Goal: Complete application form

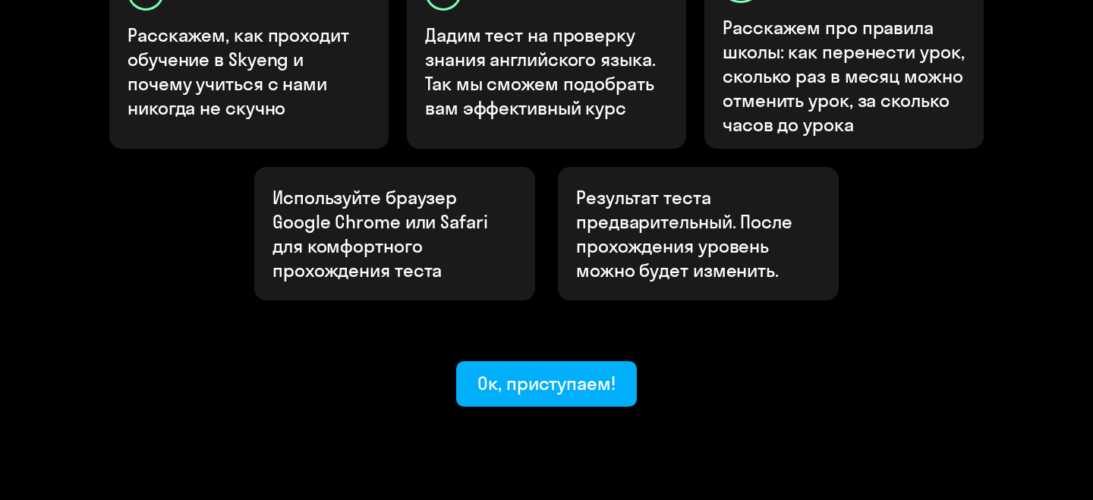
scroll to position [596, 0]
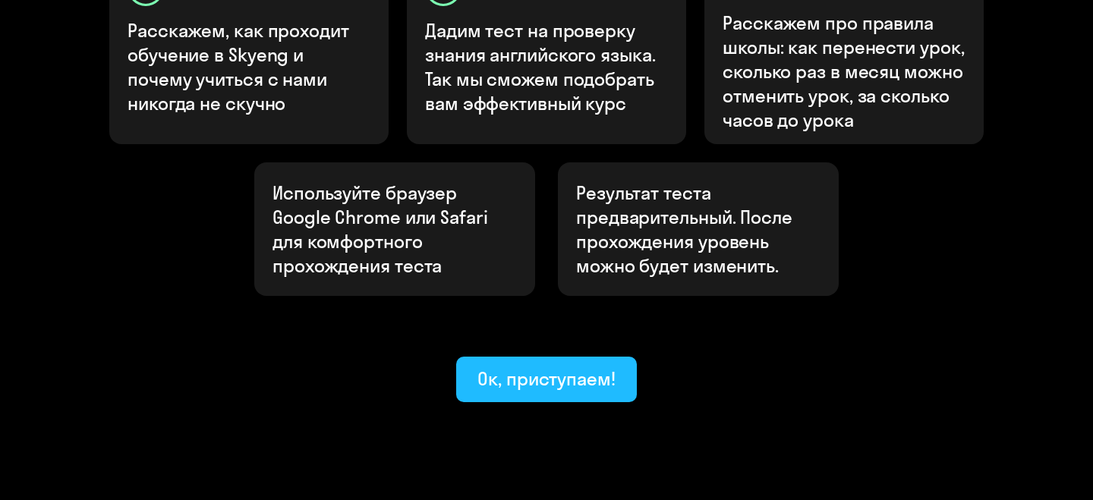
click at [523, 367] on div "Ок, приступаем!" at bounding box center [546, 379] width 138 height 24
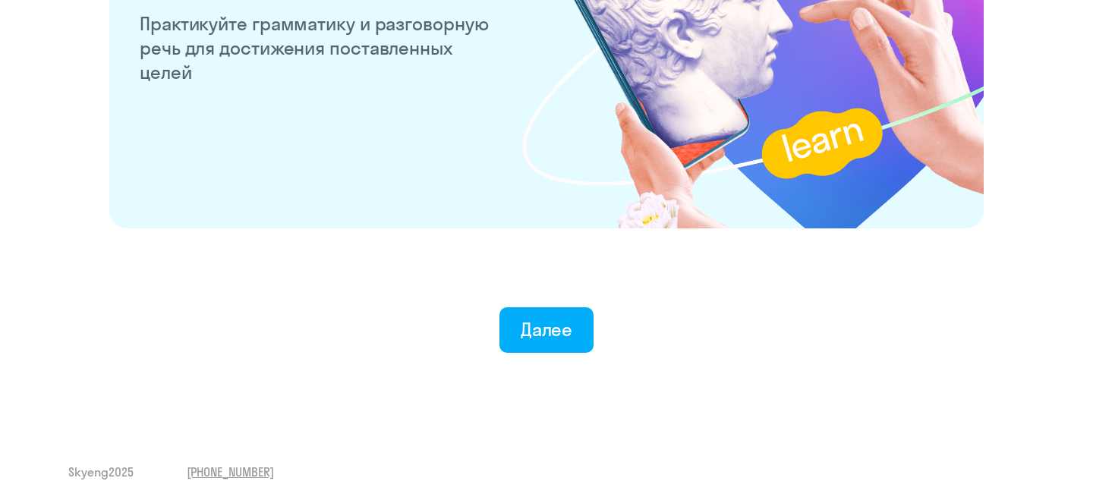
scroll to position [3017, 0]
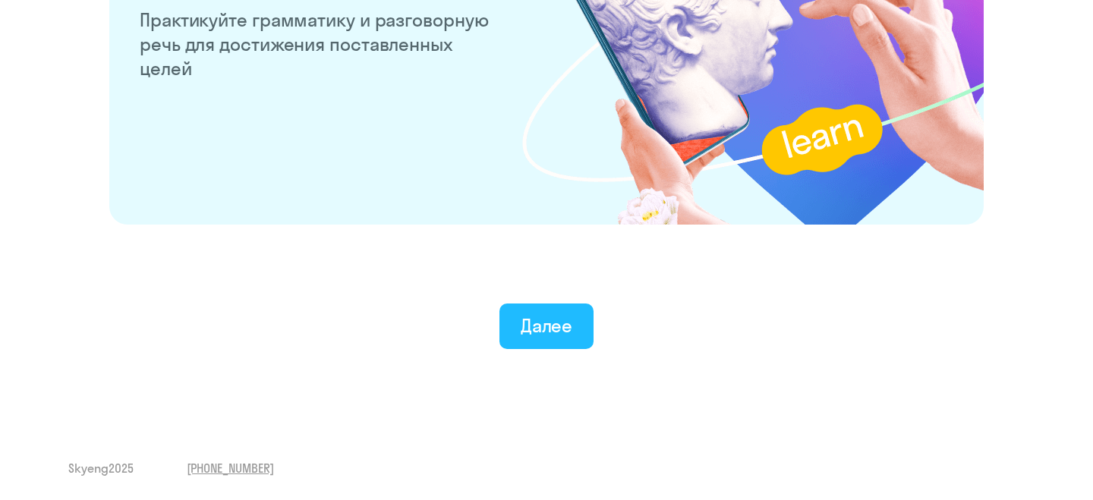
click at [564, 330] on div "Далее" at bounding box center [547, 325] width 52 height 24
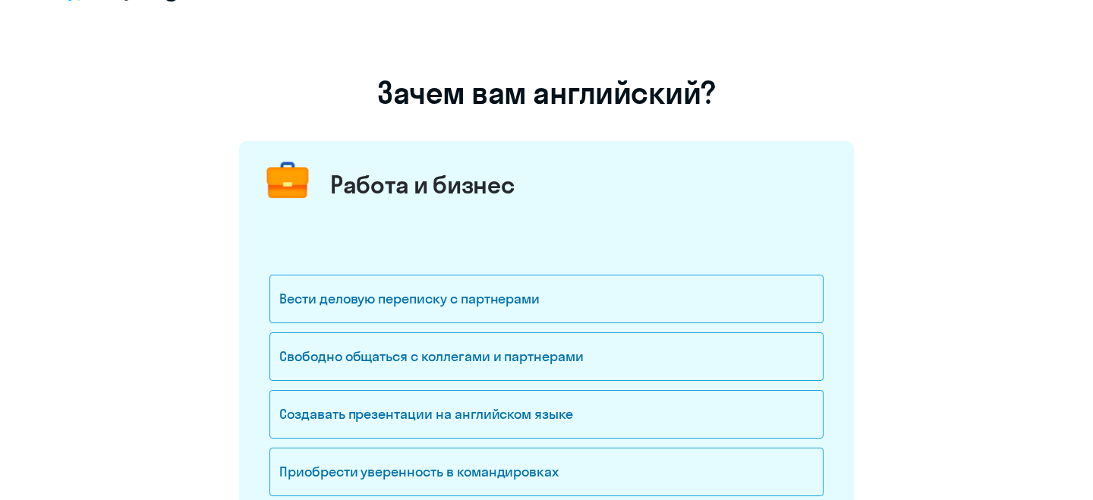
scroll to position [58, 0]
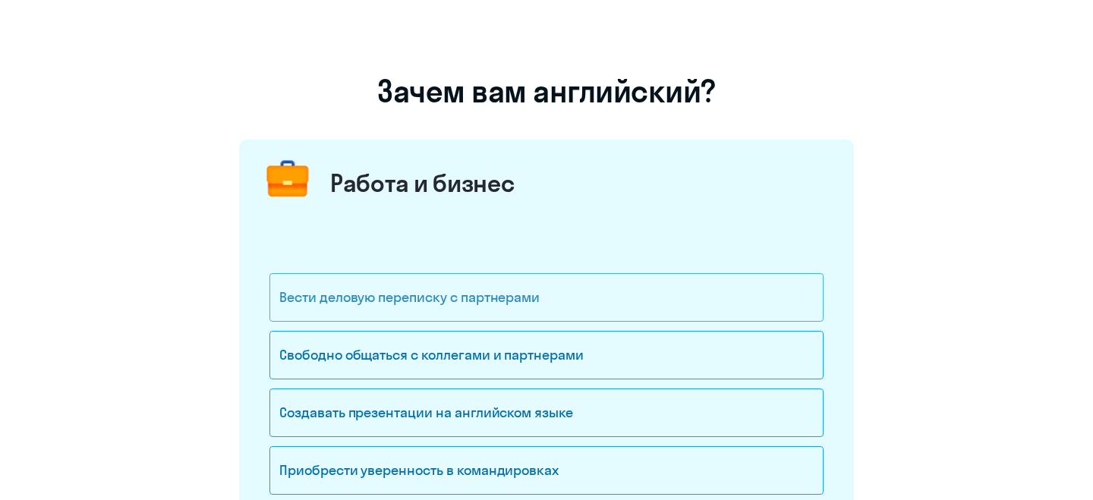
click at [503, 289] on div "Вести деловую переписку с партнерами" at bounding box center [546, 297] width 554 height 49
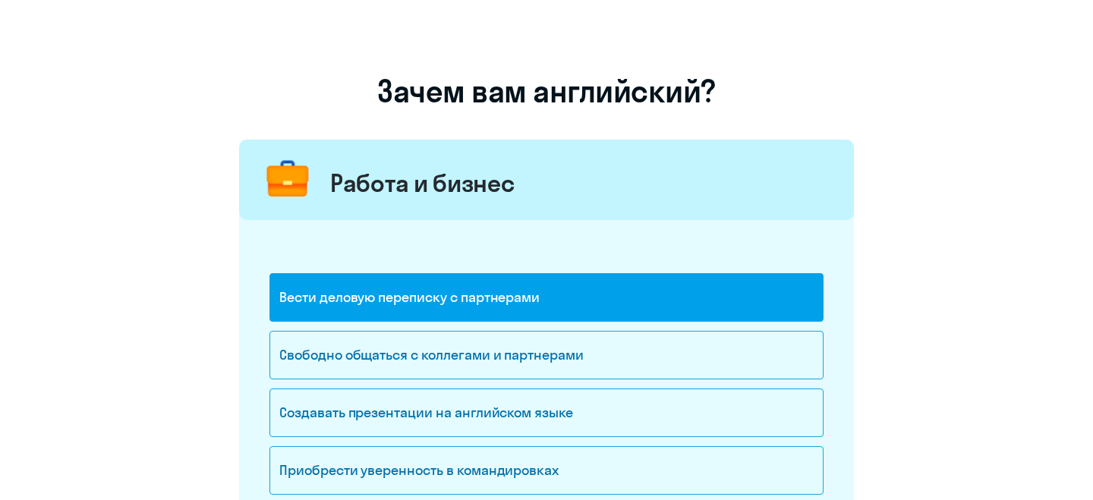
click at [503, 289] on div "Вести деловую переписку с партнерами" at bounding box center [546, 297] width 554 height 49
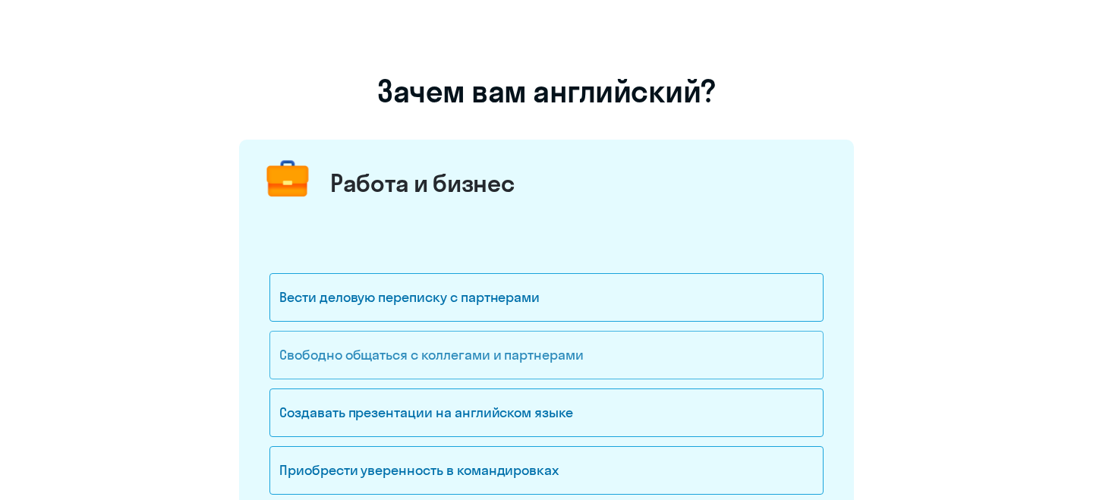
click at [498, 343] on div "Свободно общаться с коллегами и партнерами" at bounding box center [546, 355] width 554 height 49
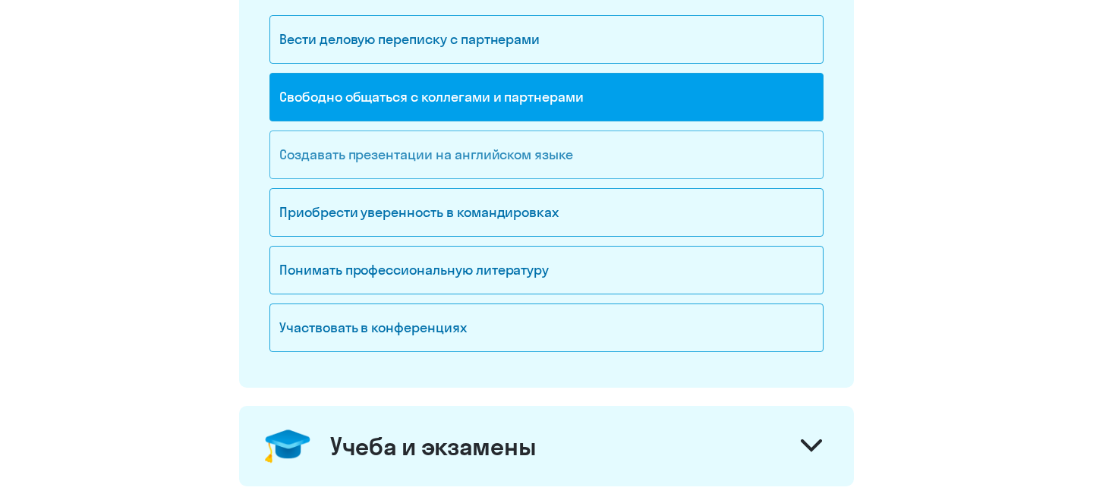
scroll to position [558, 0]
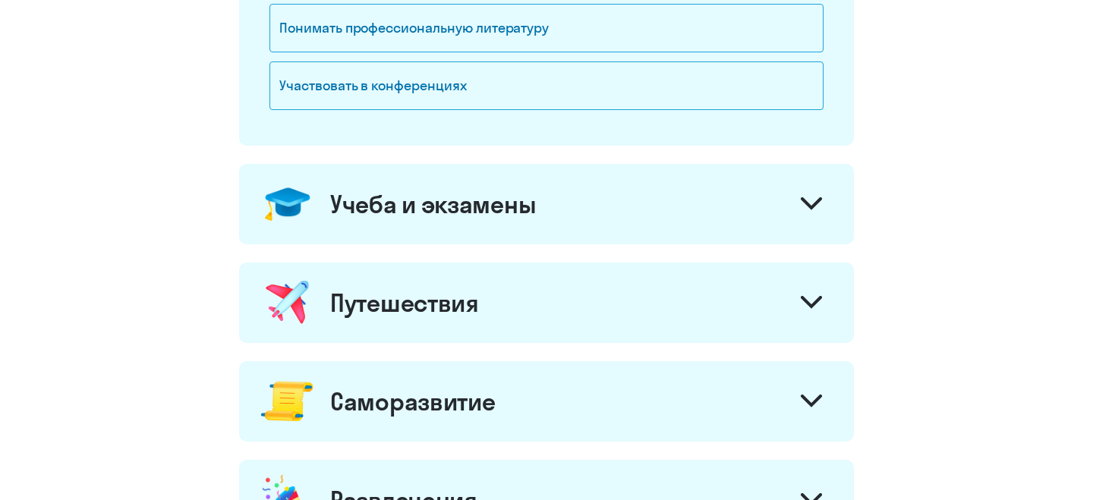
click at [495, 207] on div "Учеба и экзамены" at bounding box center [433, 204] width 206 height 30
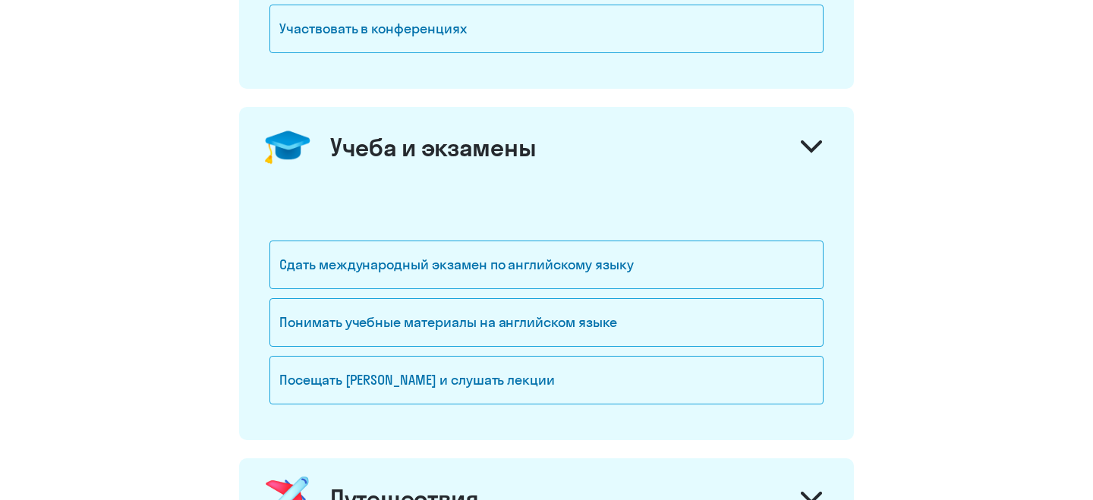
scroll to position [615, 0]
click at [470, 160] on div "Учеба и экзамены" at bounding box center [433, 146] width 206 height 30
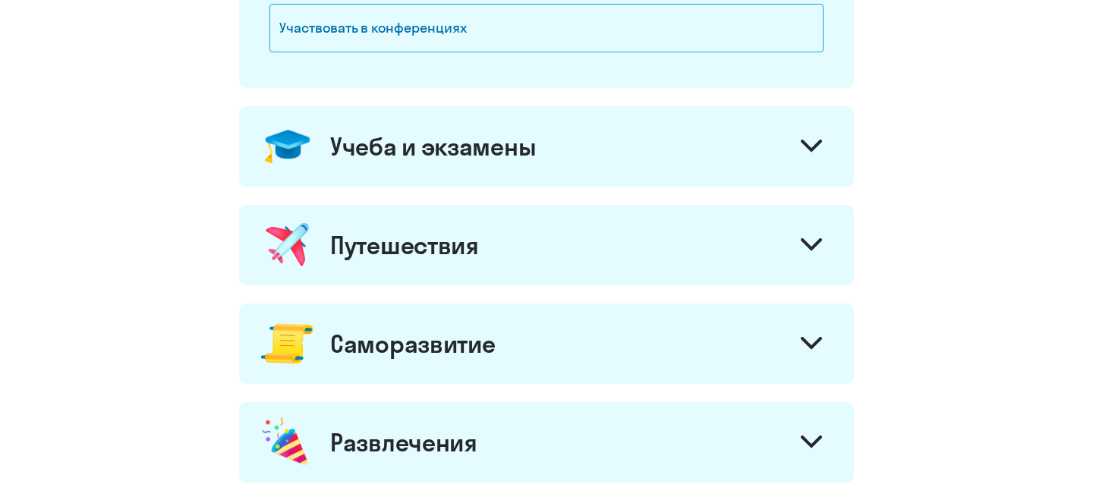
click at [467, 253] on div "Путешествия" at bounding box center [404, 245] width 149 height 30
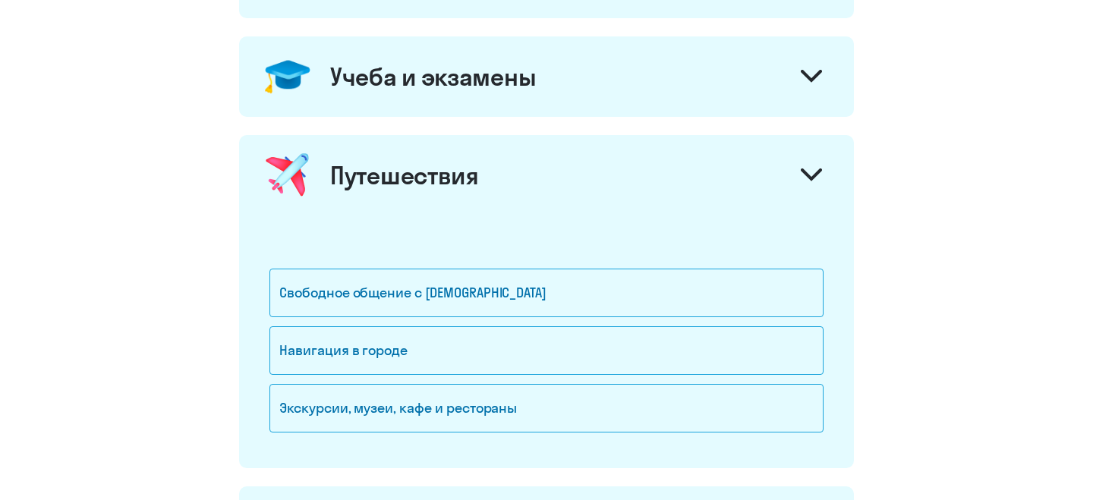
scroll to position [704, 0]
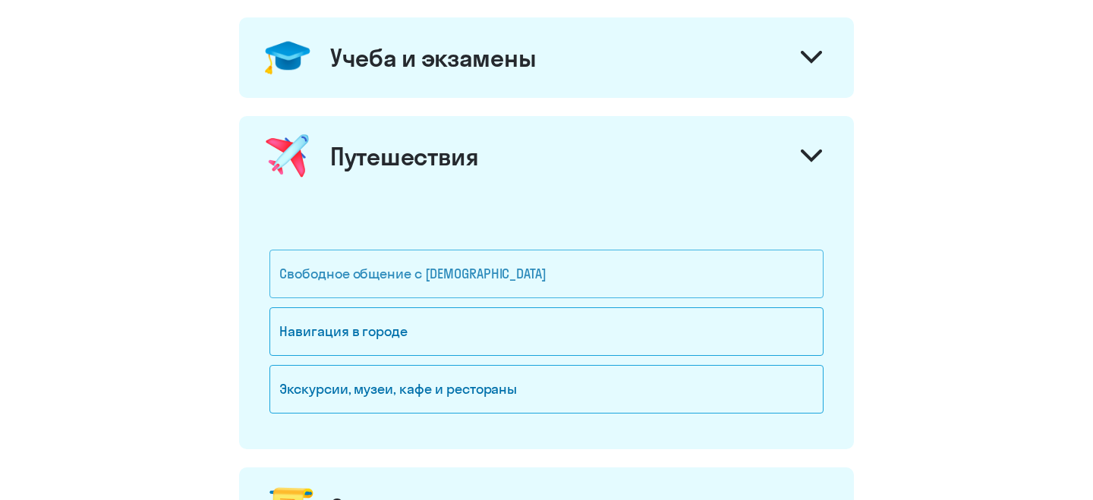
click at [455, 268] on div "Свободное общение с [DEMOGRAPHIC_DATA]" at bounding box center [546, 274] width 554 height 49
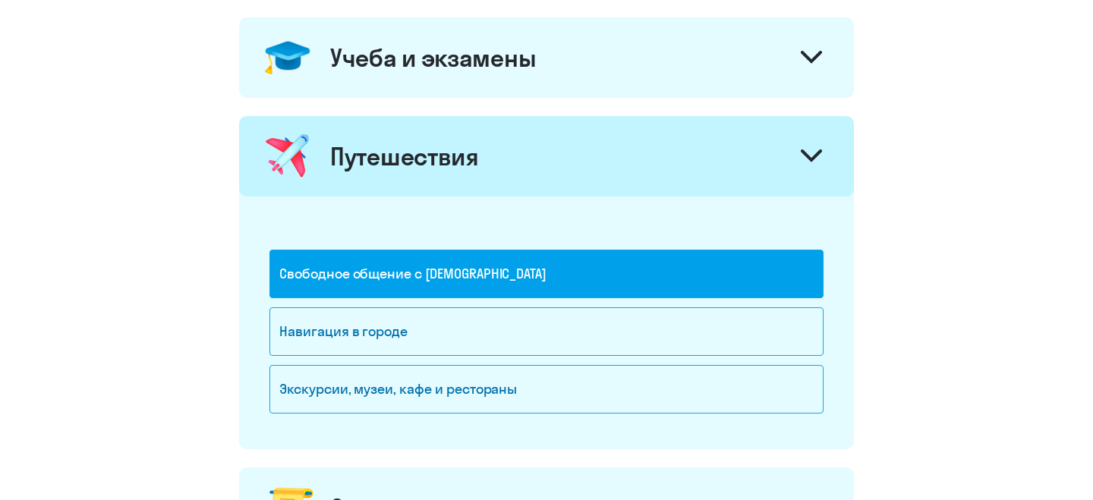
click at [467, 153] on div "Путешествия" at bounding box center [404, 156] width 149 height 30
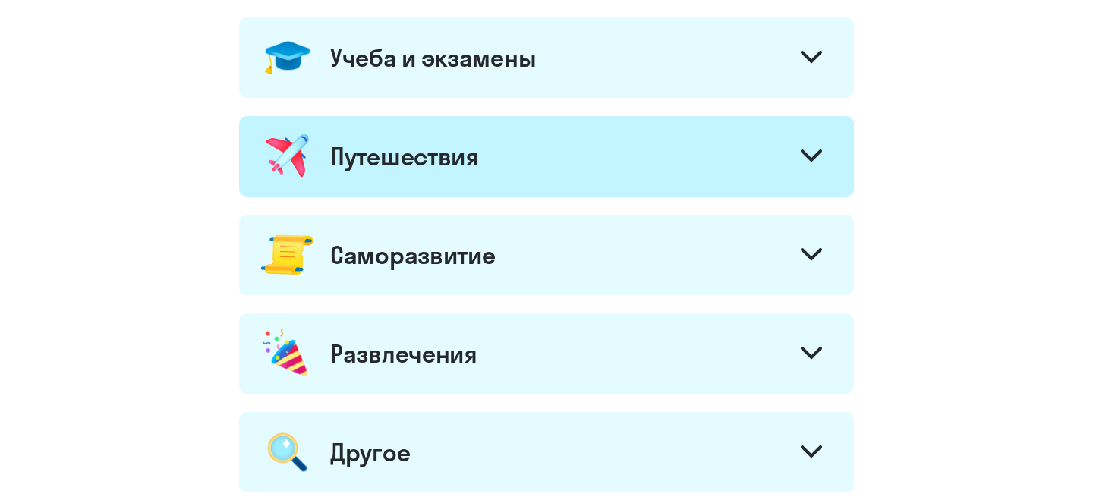
click at [461, 244] on div "Саморазвитие" at bounding box center [412, 255] width 165 height 30
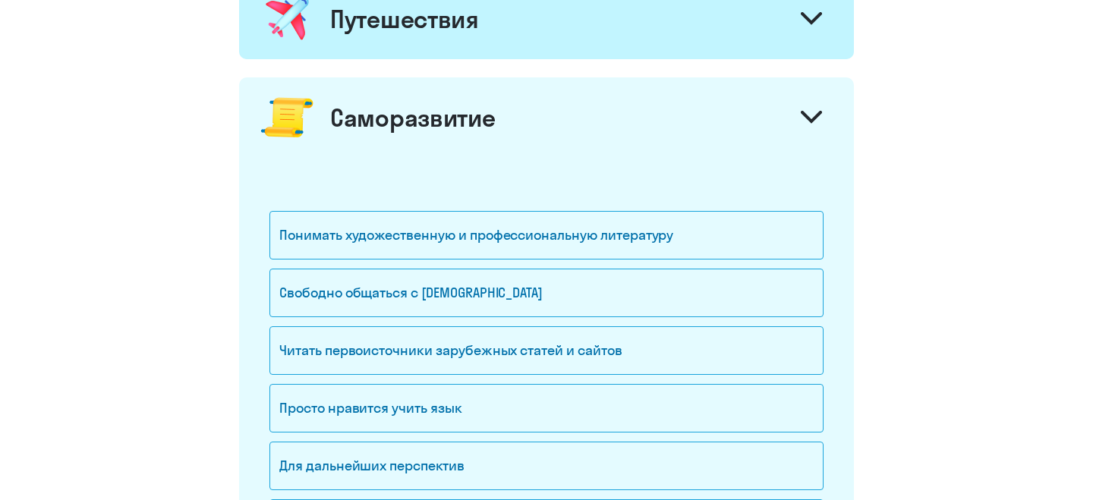
scroll to position [863, 0]
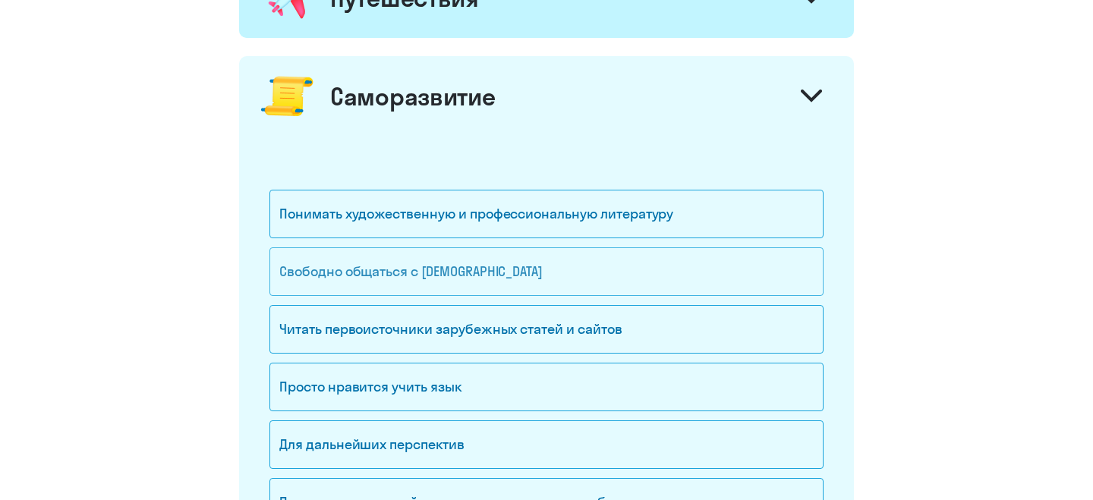
click at [449, 258] on div "Свободно общаться с [DEMOGRAPHIC_DATA]" at bounding box center [546, 271] width 554 height 49
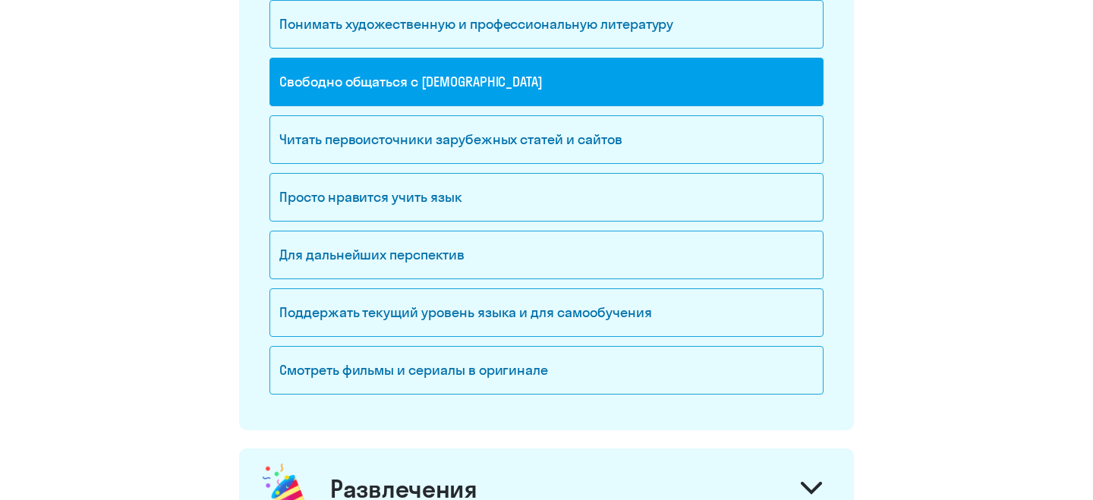
scroll to position [1054, 0]
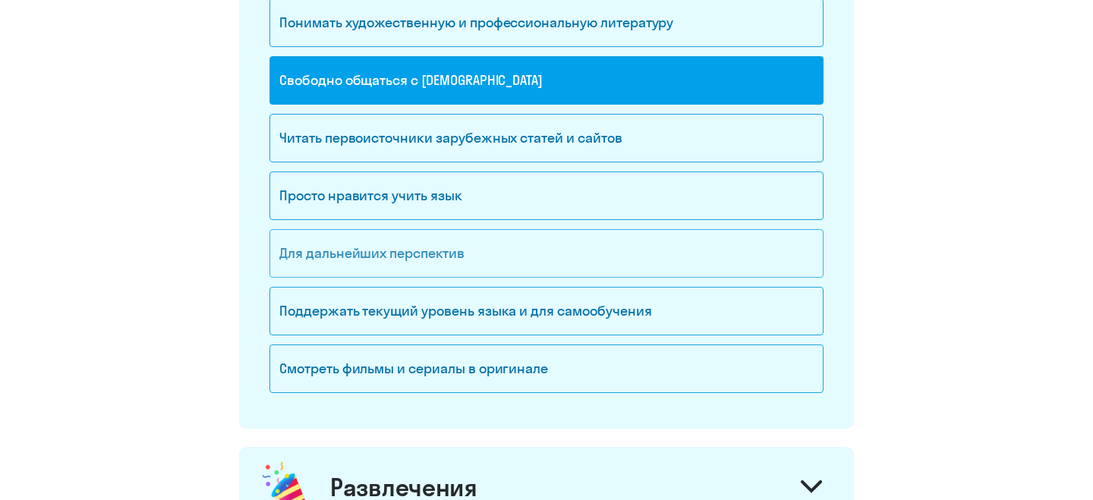
click at [445, 246] on div "Для дальнейших перспектив" at bounding box center [546, 253] width 554 height 49
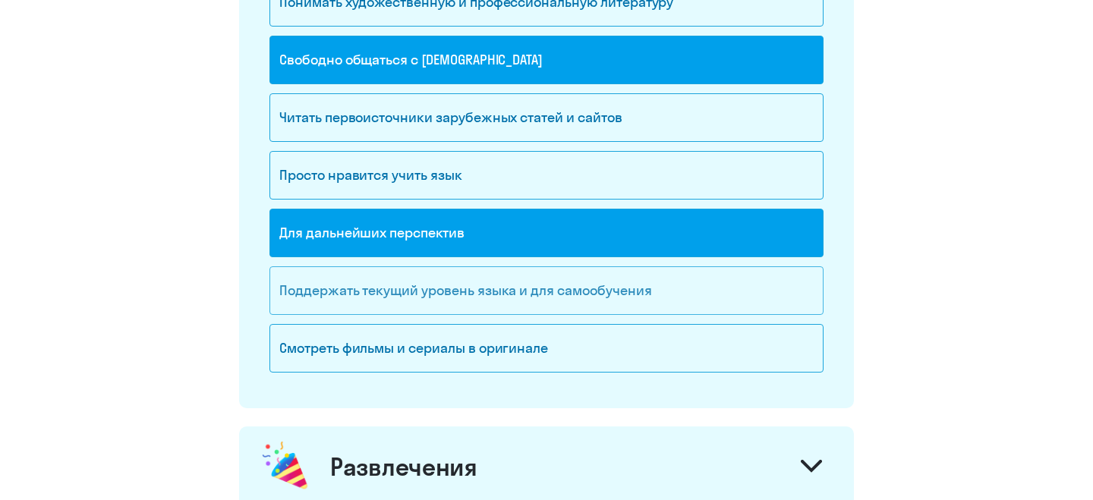
scroll to position [1081, 0]
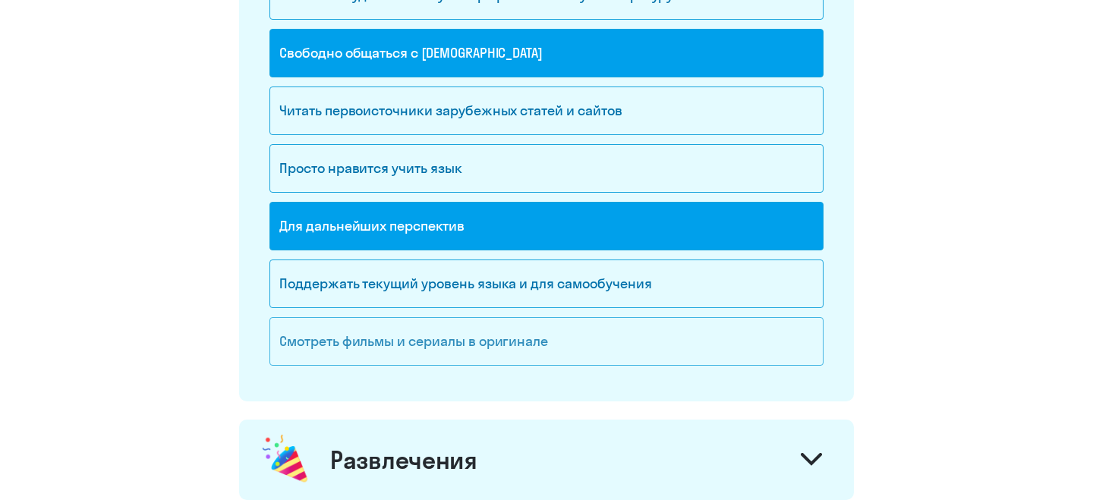
click at [427, 339] on div "Смотреть фильмы и сериалы в оригинале" at bounding box center [546, 341] width 554 height 49
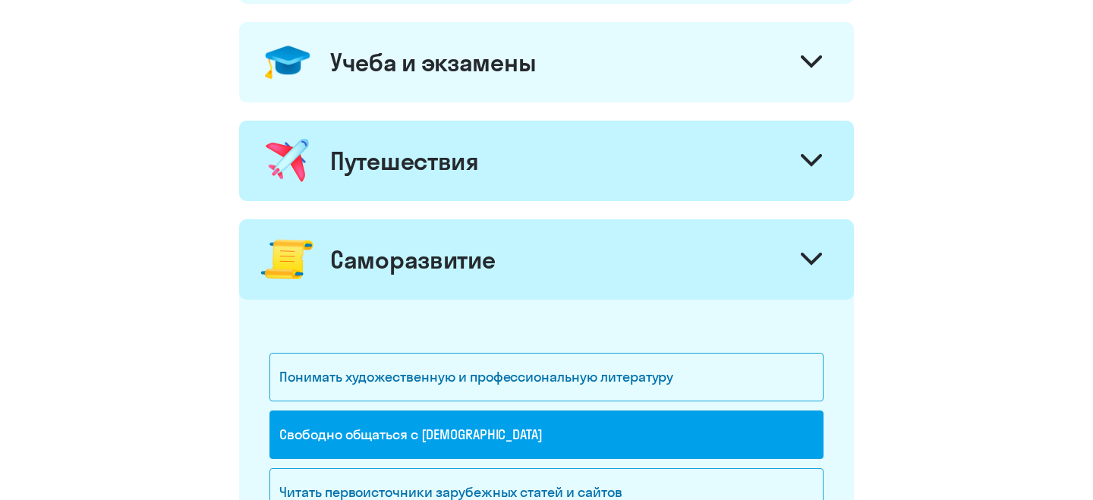
click at [445, 266] on div "Саморазвитие" at bounding box center [412, 259] width 165 height 30
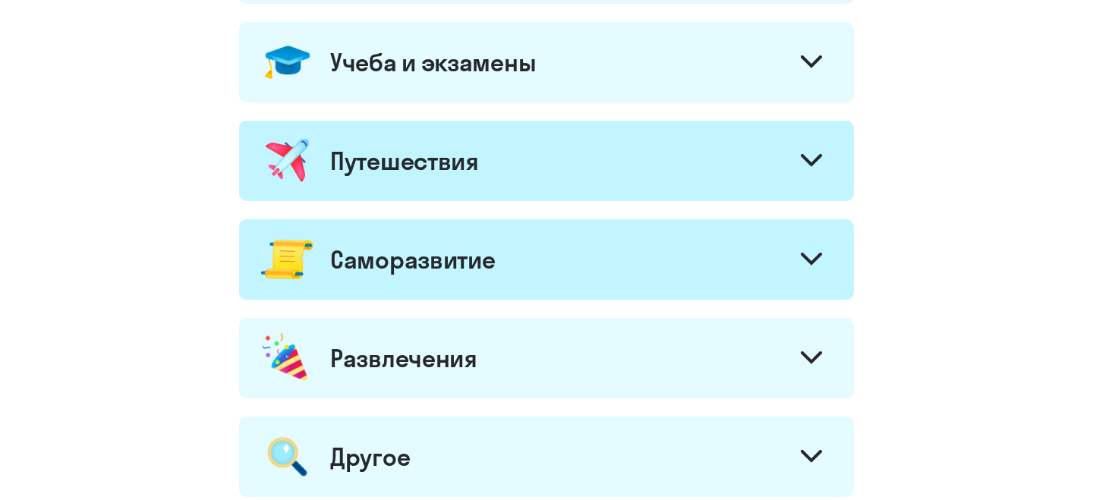
scroll to position [904, 0]
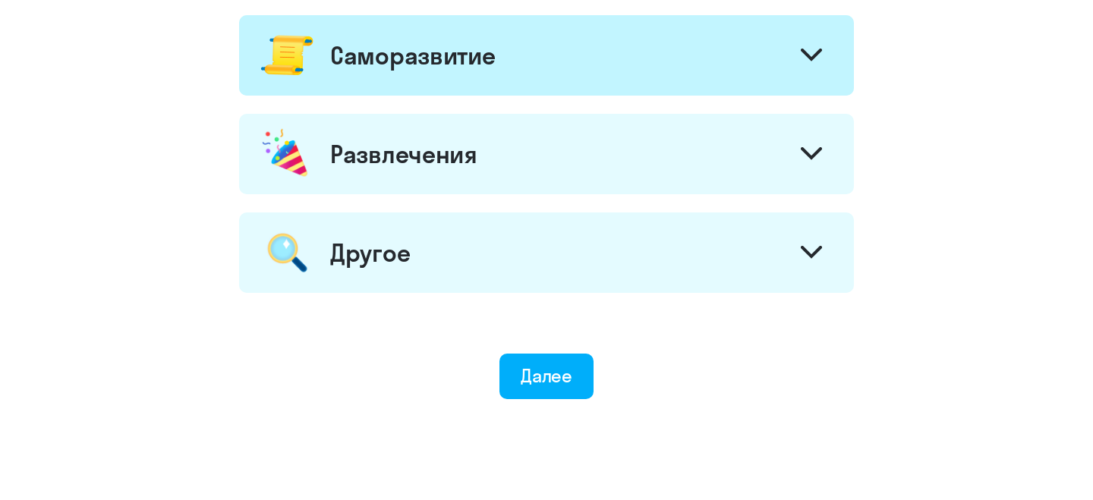
click at [469, 156] on div "Развлечения" at bounding box center [403, 154] width 147 height 30
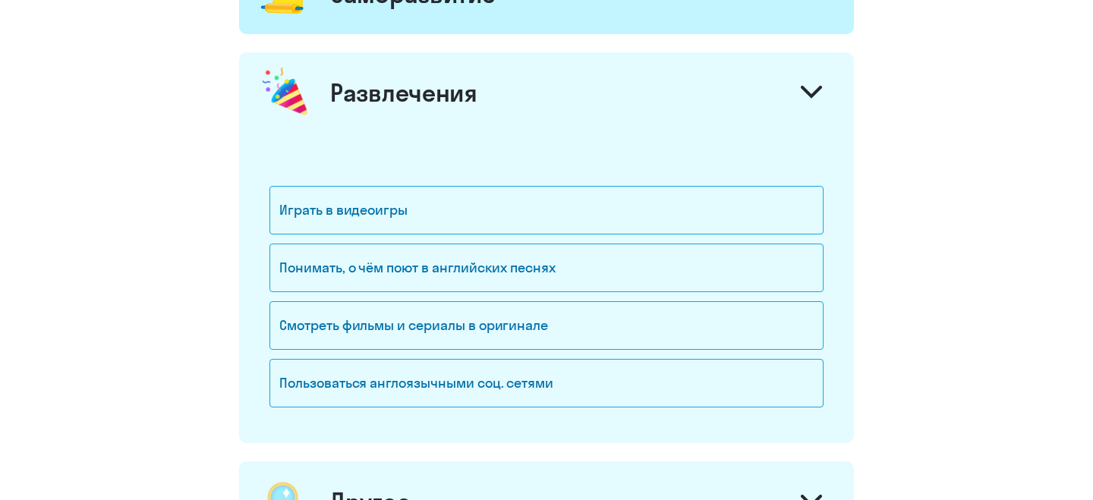
scroll to position [966, 0]
click at [454, 255] on div "Понимать, о чём поют в английских песнях" at bounding box center [546, 267] width 554 height 49
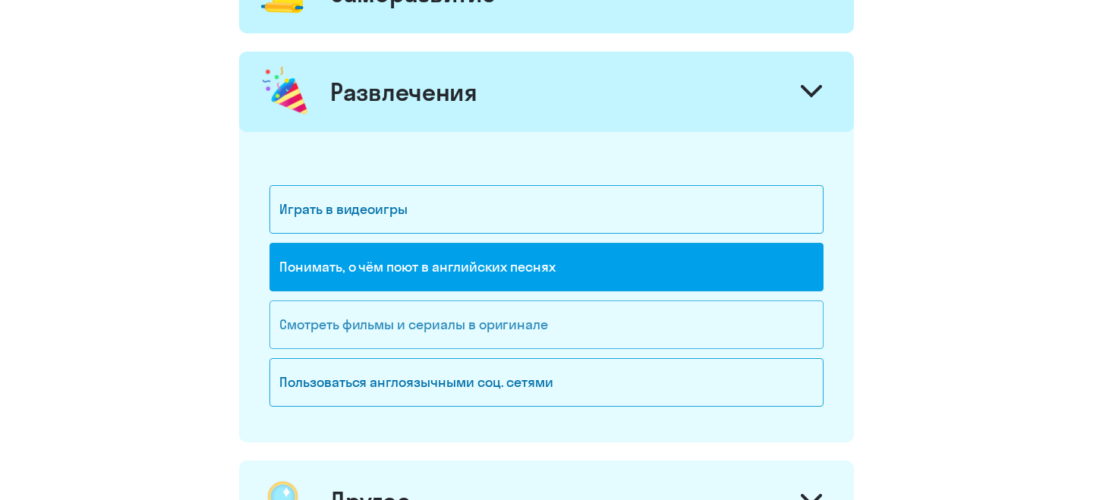
click at [435, 319] on div "Смотреть фильмы и сериалы в оригинале" at bounding box center [546, 325] width 554 height 49
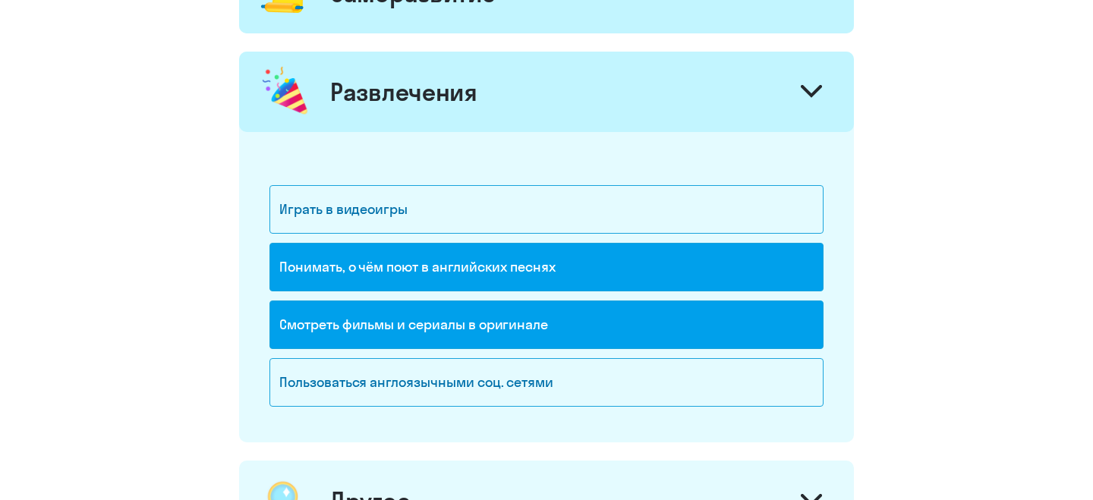
click at [476, 109] on div "Развлечения" at bounding box center [546, 92] width 615 height 80
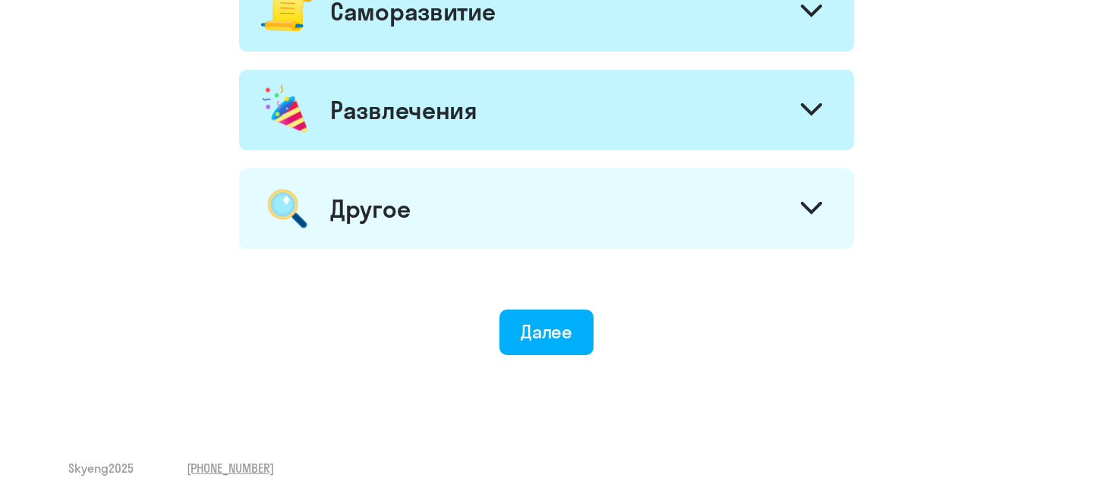
click at [447, 202] on div "Другое" at bounding box center [546, 208] width 615 height 80
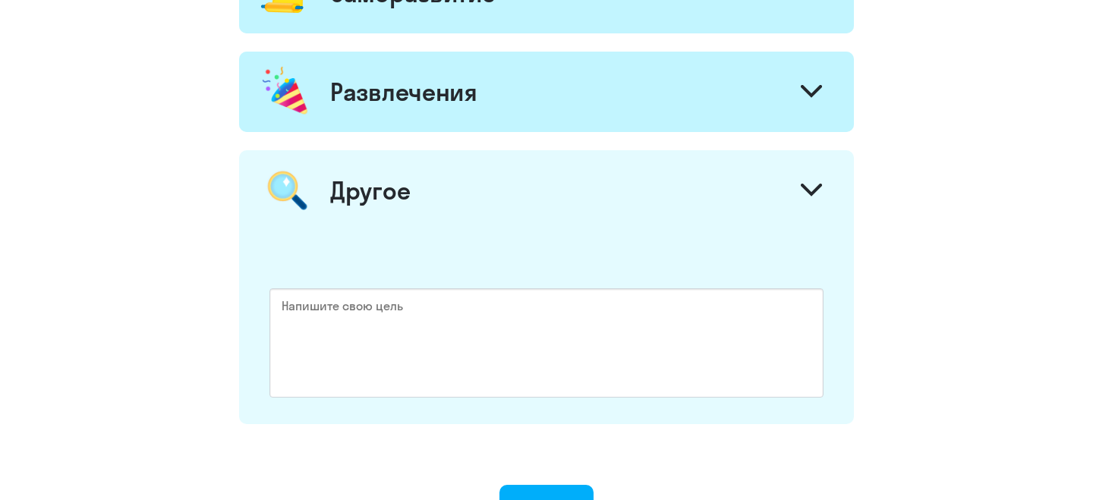
scroll to position [1141, 0]
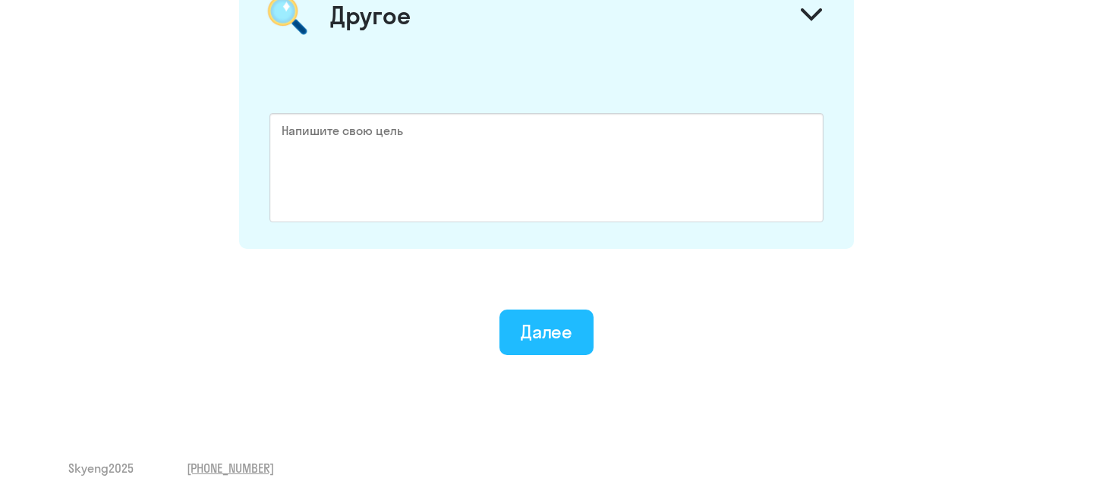
click at [535, 337] on div "Далее" at bounding box center [547, 332] width 52 height 24
